Goal: Transaction & Acquisition: Book appointment/travel/reservation

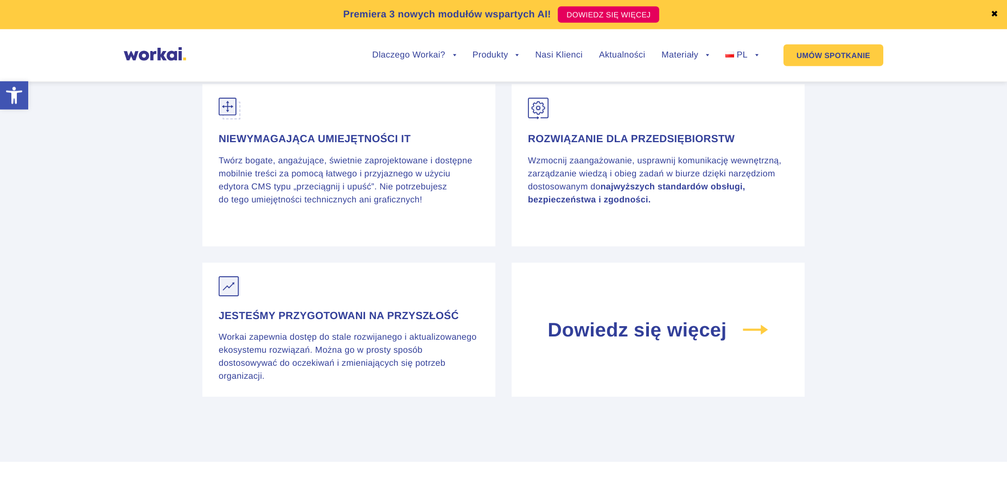
scroll to position [4317, 0]
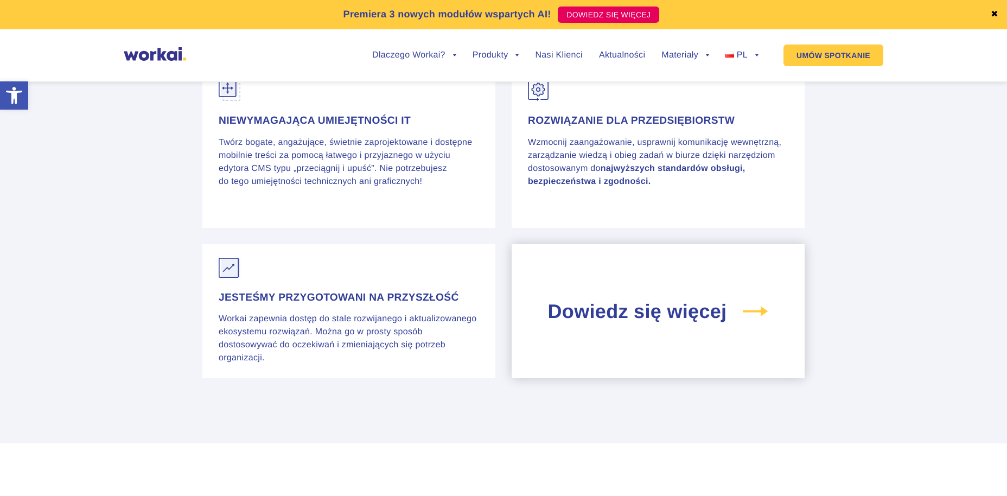
click at [645, 326] on div "Dowiedz się więcej" at bounding box center [658, 311] width 293 height 135
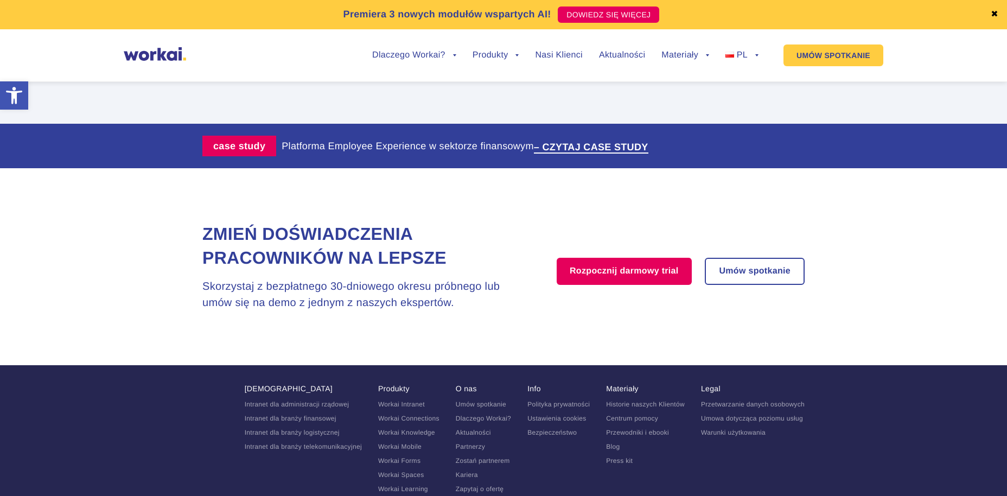
scroll to position [2239, 0]
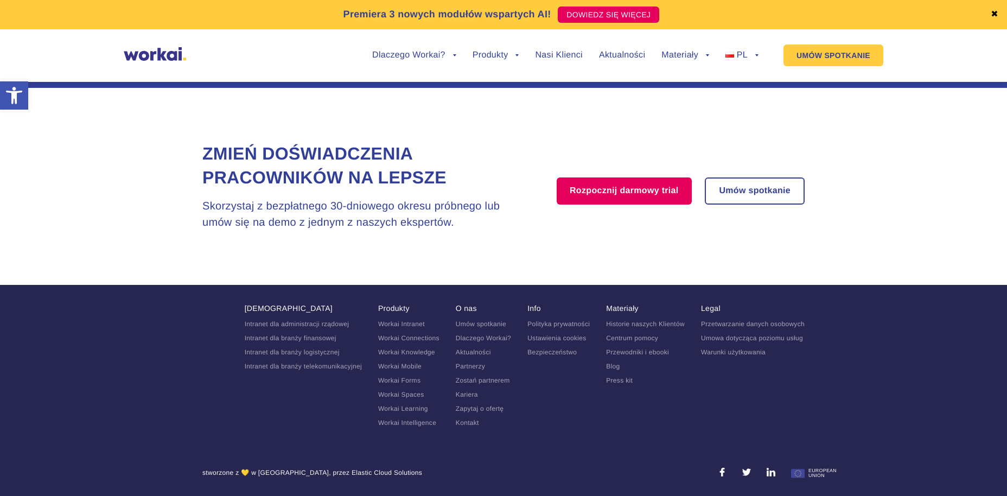
click at [160, 57] on img at bounding box center [155, 54] width 62 height 14
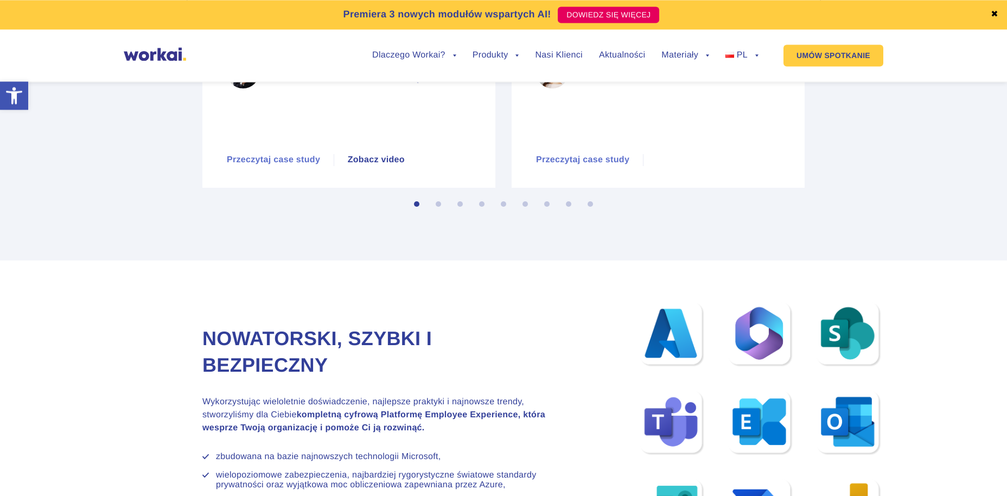
scroll to position [4649, 0]
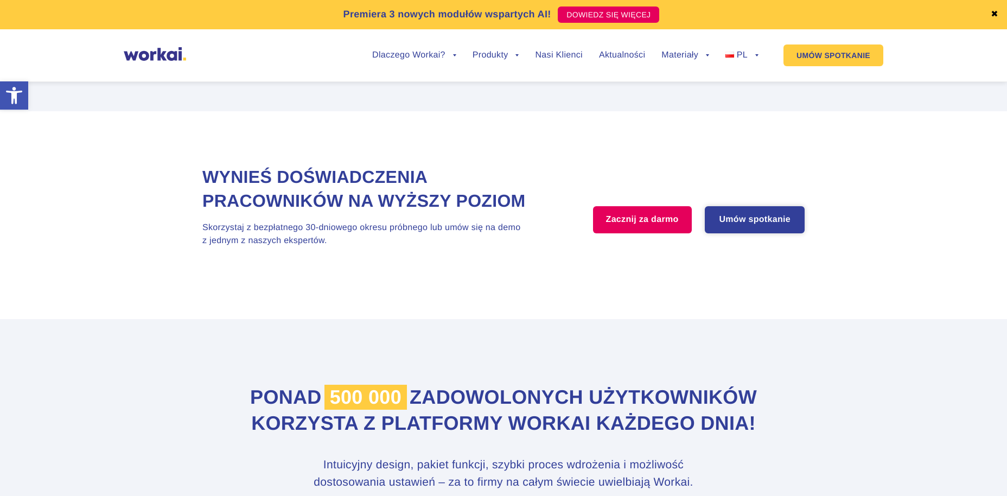
click at [796, 232] on link "Umów spotkanie" at bounding box center [755, 219] width 98 height 25
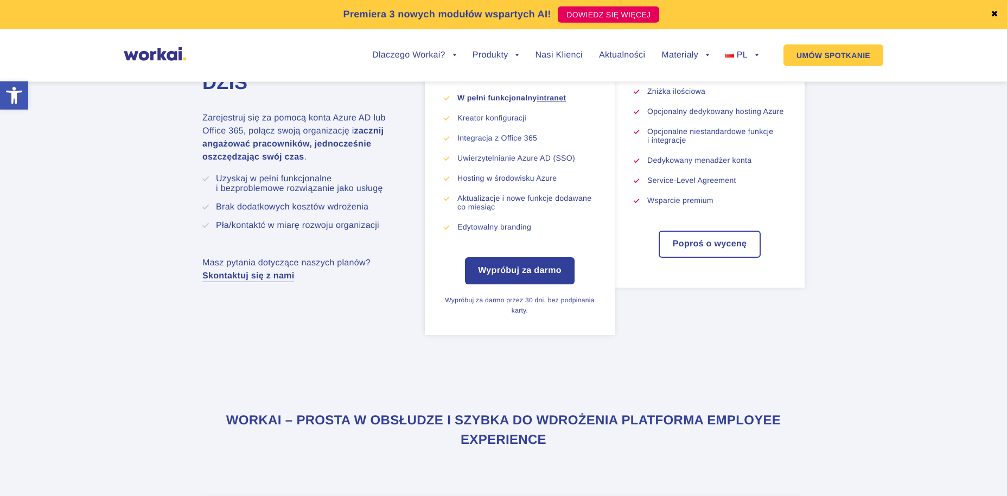
scroll to position [5203, 0]
